Goal: Navigation & Orientation: Find specific page/section

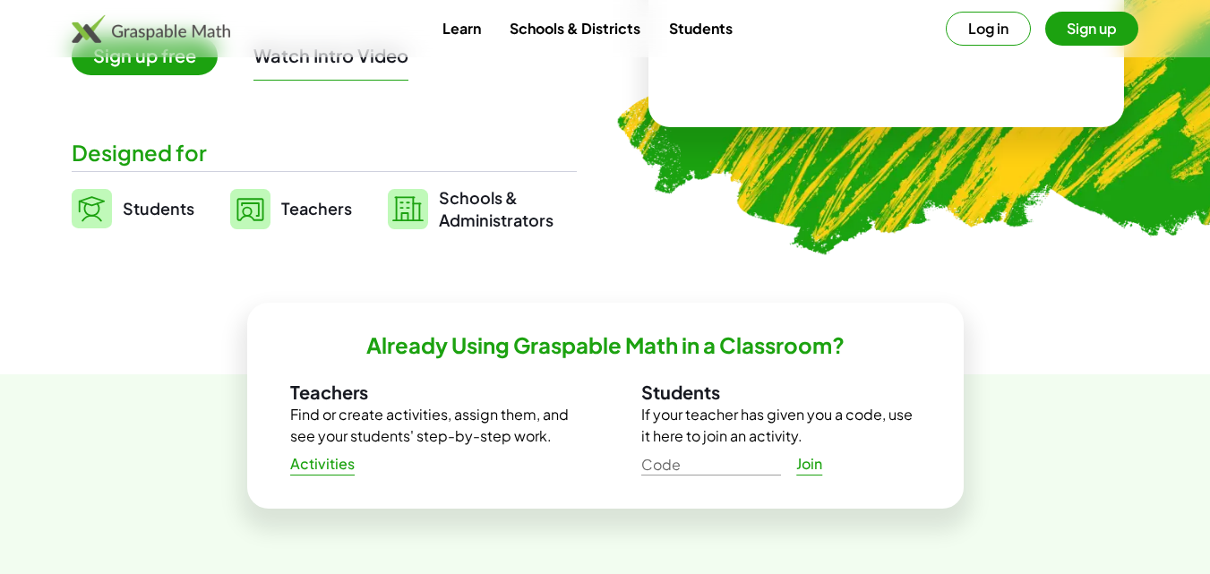
scroll to position [269, 0]
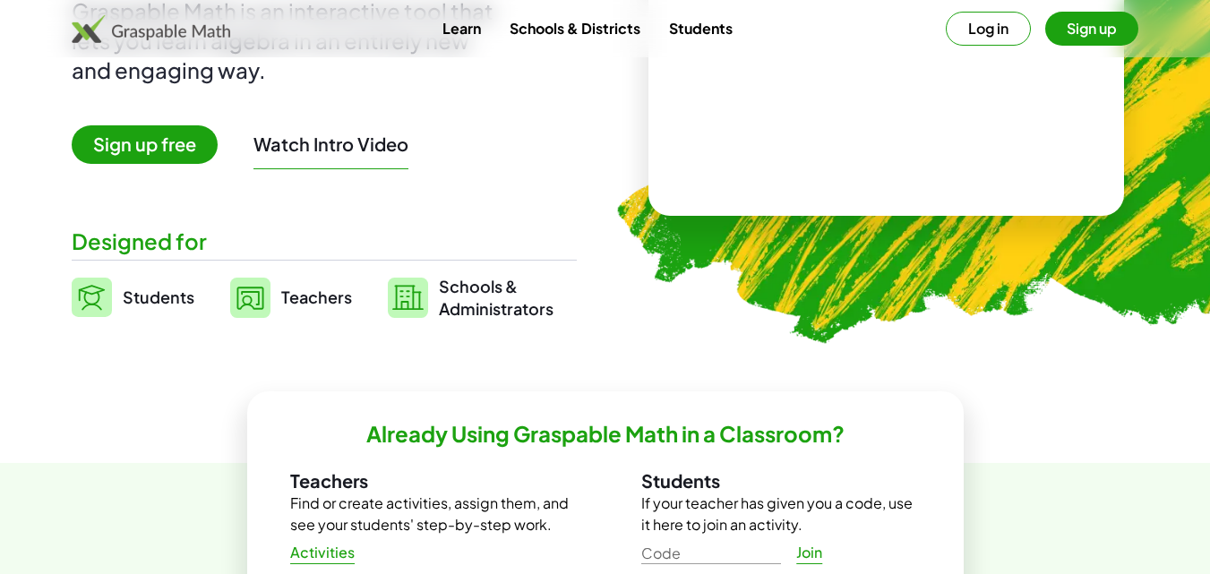
click at [312, 293] on span "Teachers" at bounding box center [316, 297] width 71 height 21
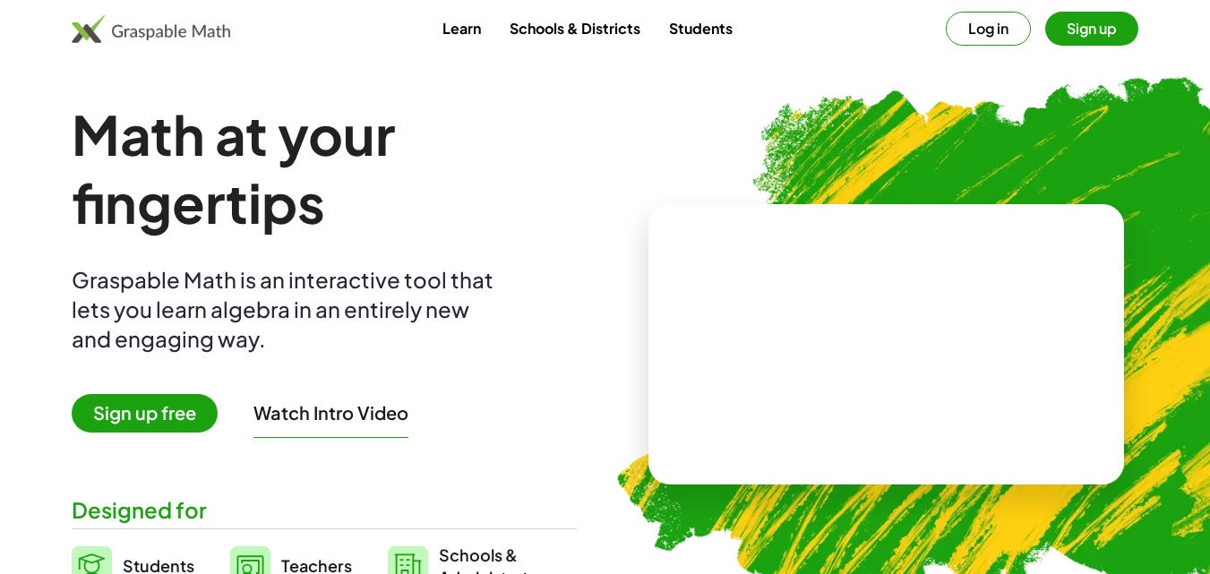
scroll to position [269, 0]
click at [303, 105] on div "Math at your fingertips Graspable Math is an interactive tool that lets you lea…" at bounding box center [324, 344] width 505 height 488
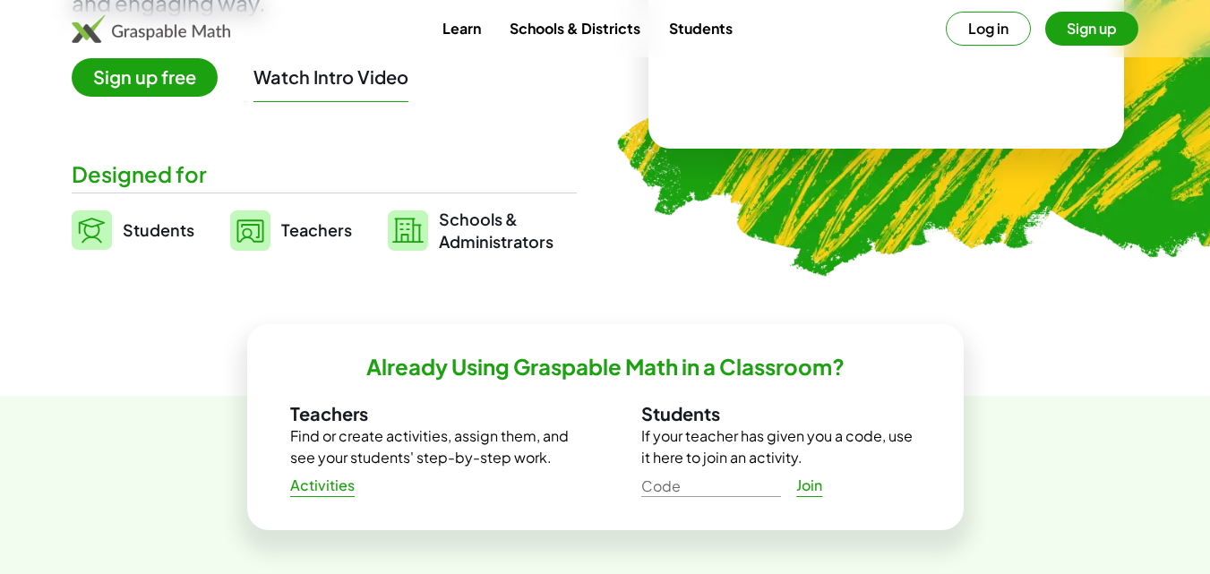
scroll to position [90, 0]
